Goal: Task Accomplishment & Management: Manage account settings

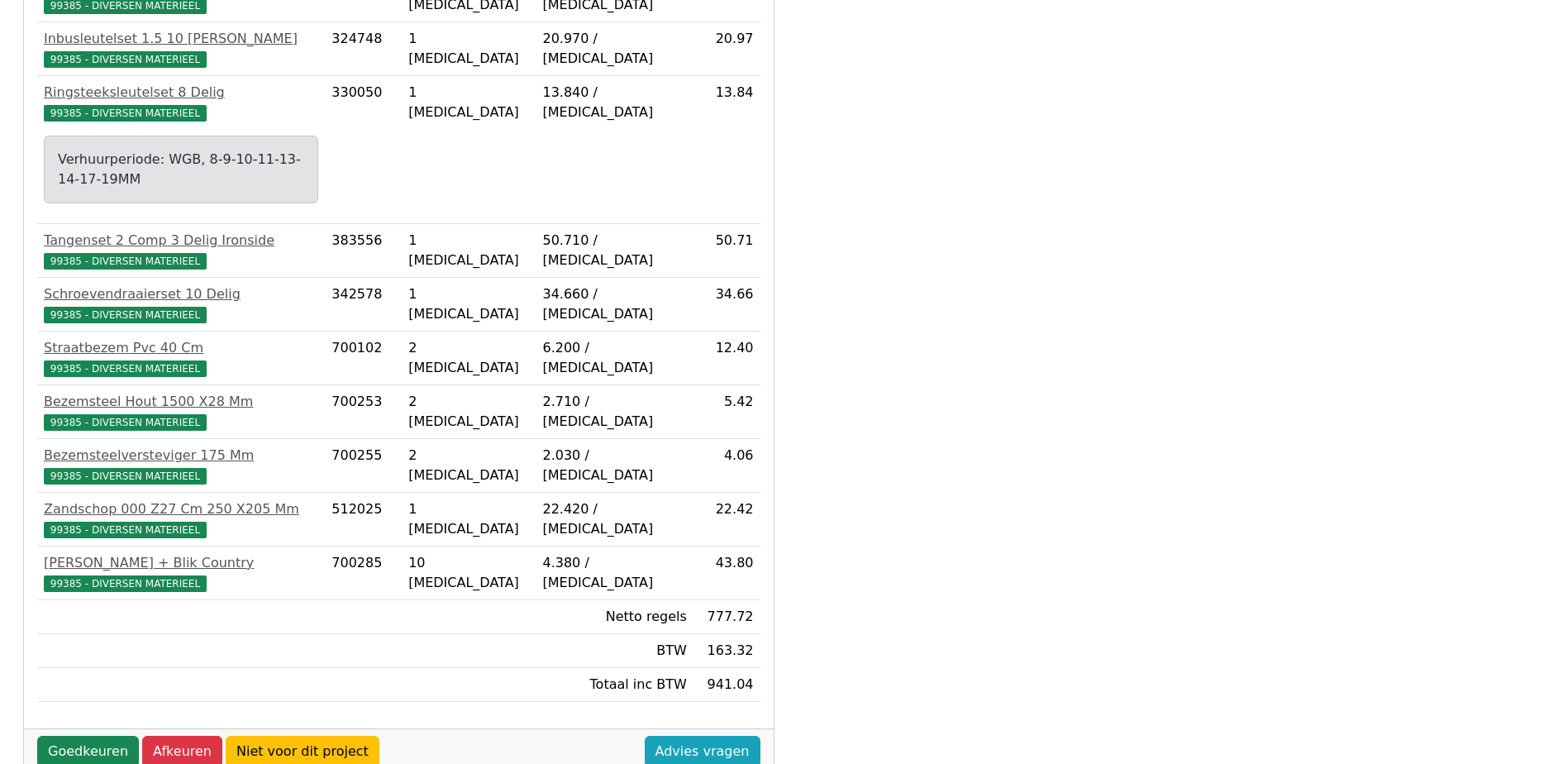
scroll to position [940, 0]
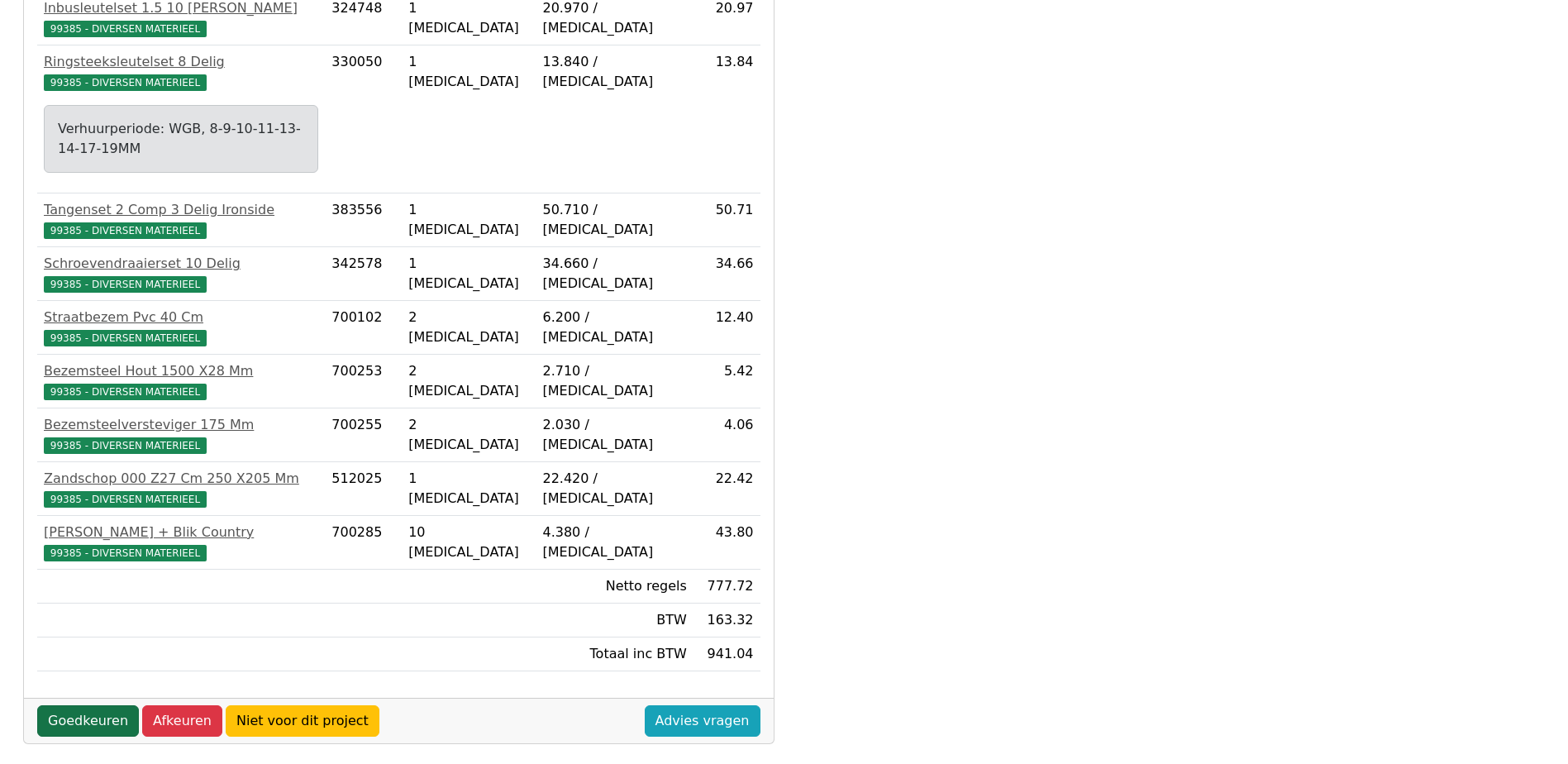
click at [87, 705] on link "Goedkeuren" at bounding box center [88, 721] width 102 height 32
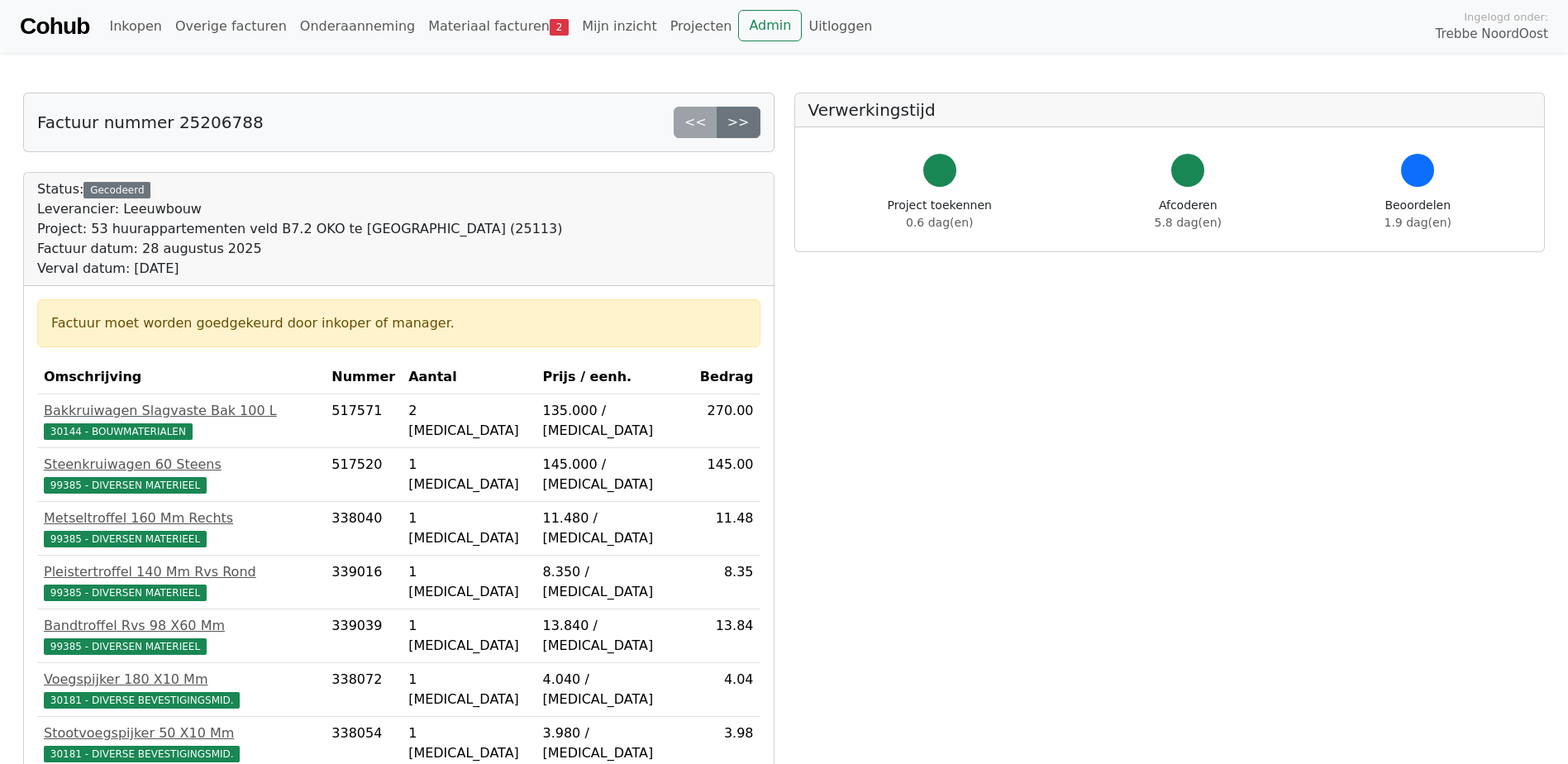
scroll to position [939, 0]
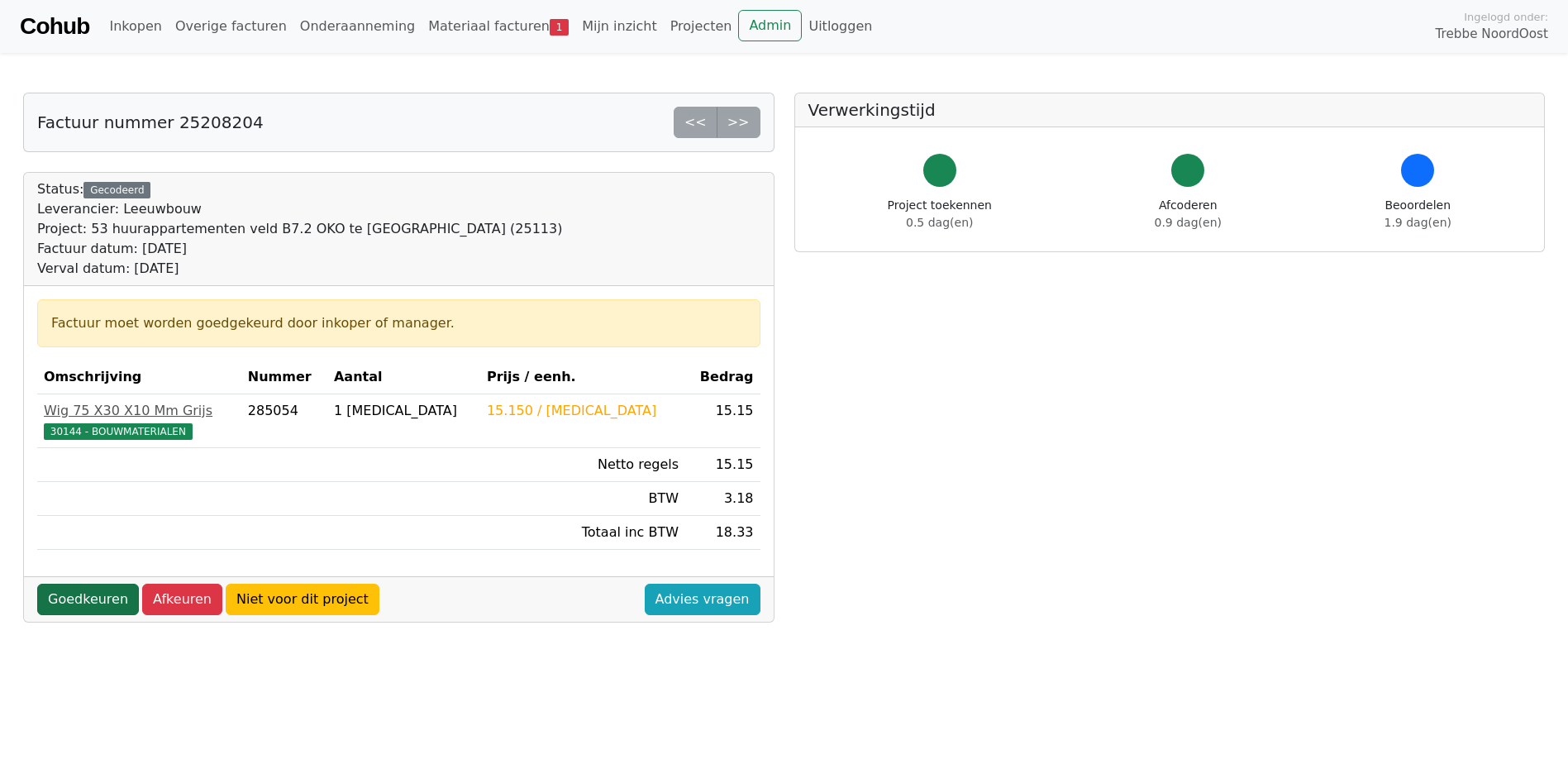
click at [64, 595] on link "Goedkeuren" at bounding box center [88, 599] width 102 height 32
